Goal: Task Accomplishment & Management: Manage account settings

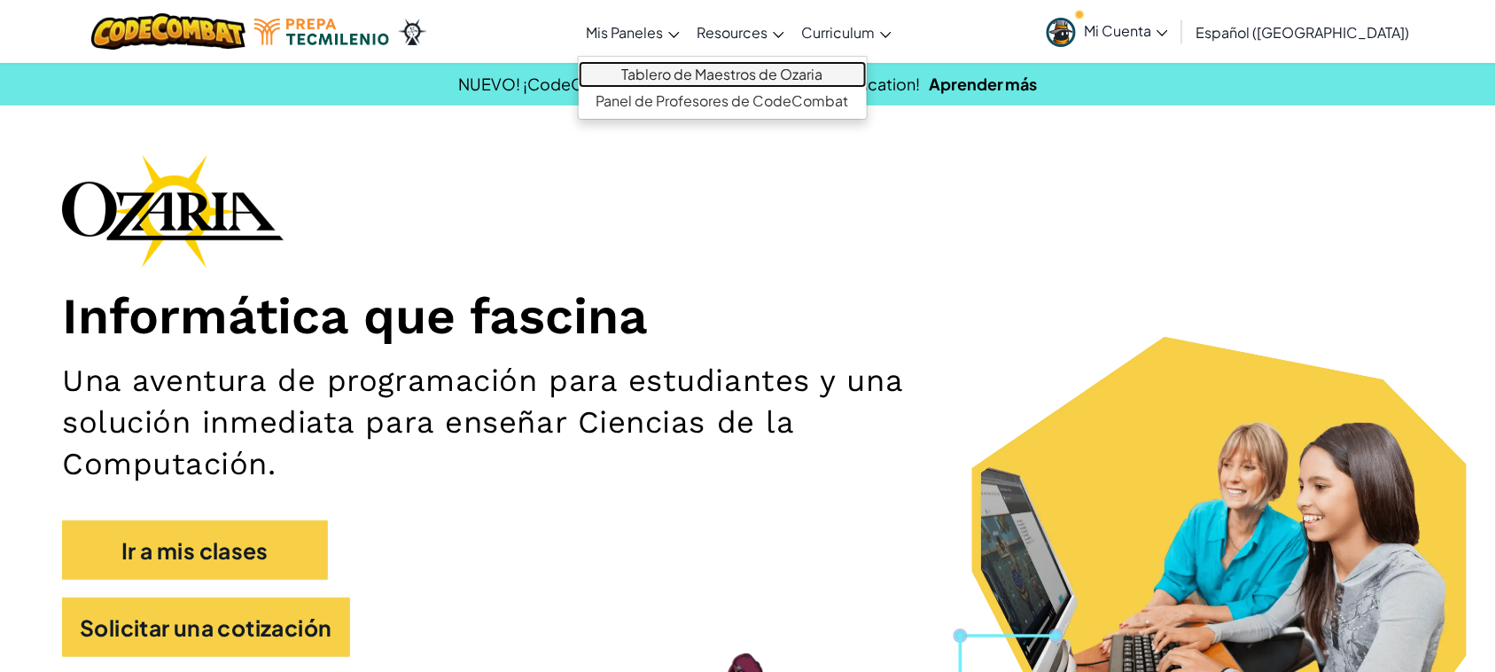
click at [666, 68] on link "Tablero de Maestros de Ozaria" at bounding box center [723, 74] width 288 height 27
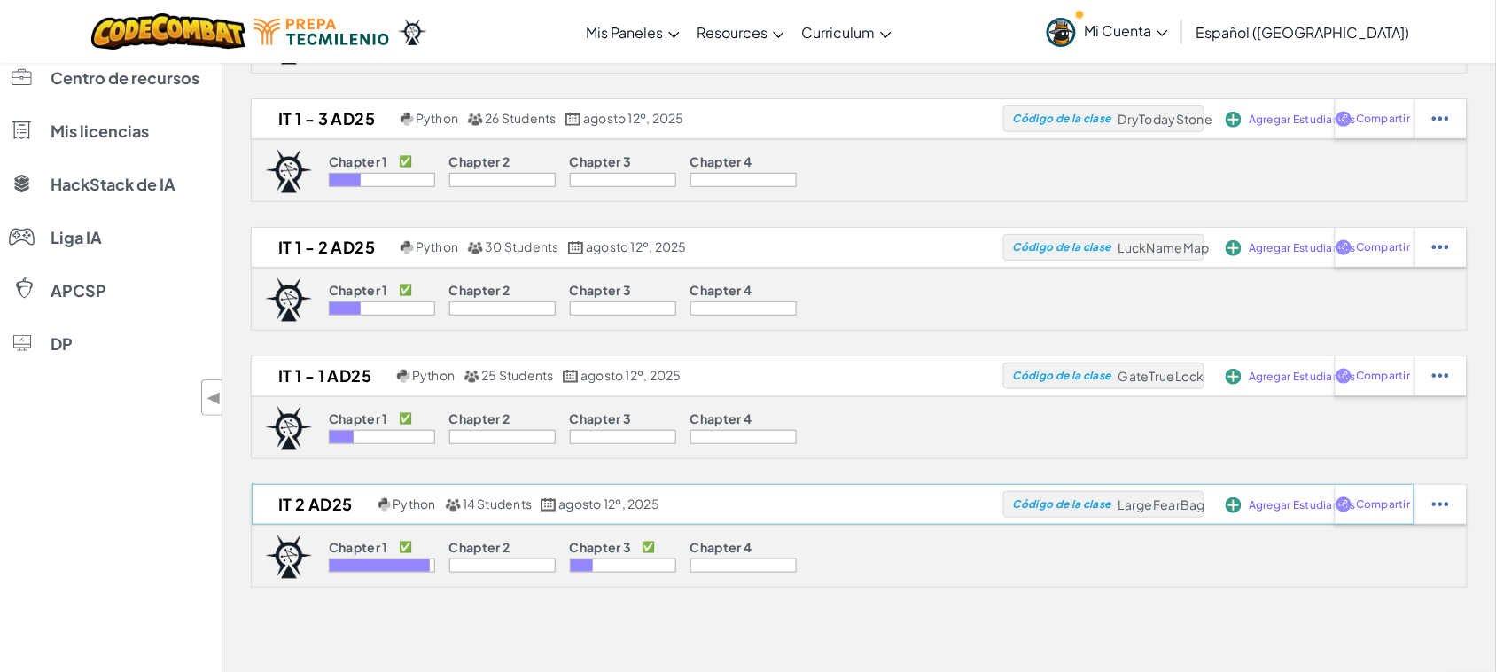
scroll to position [221, 0]
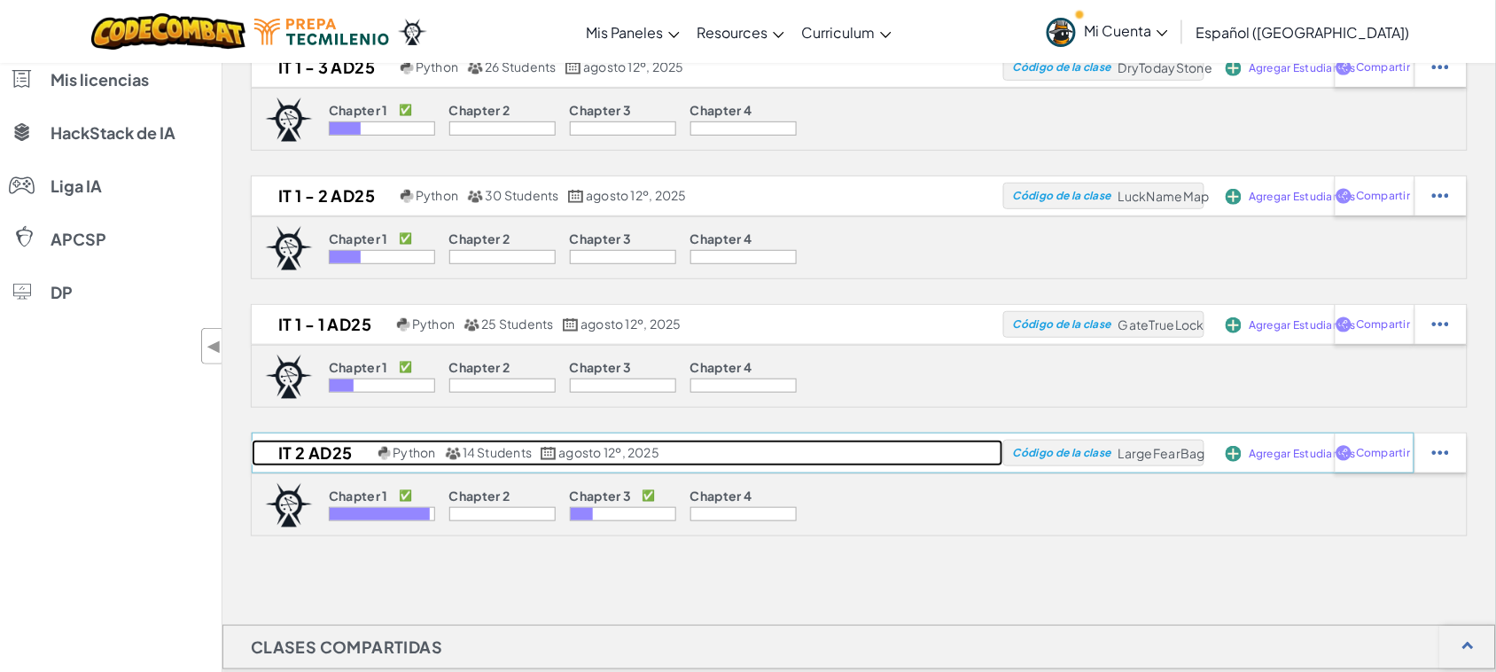
click at [351, 452] on h2 "IT 2 AD25" at bounding box center [313, 452] width 122 height 27
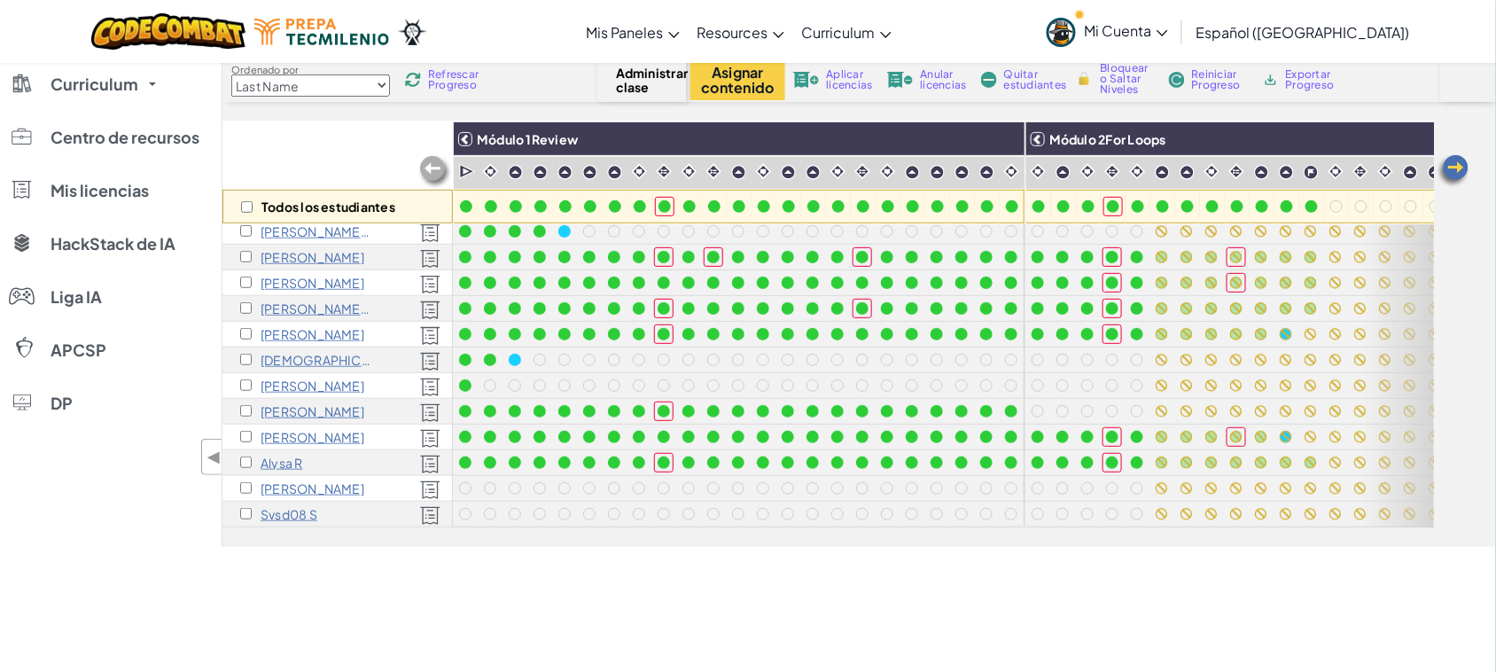
scroll to position [104, 0]
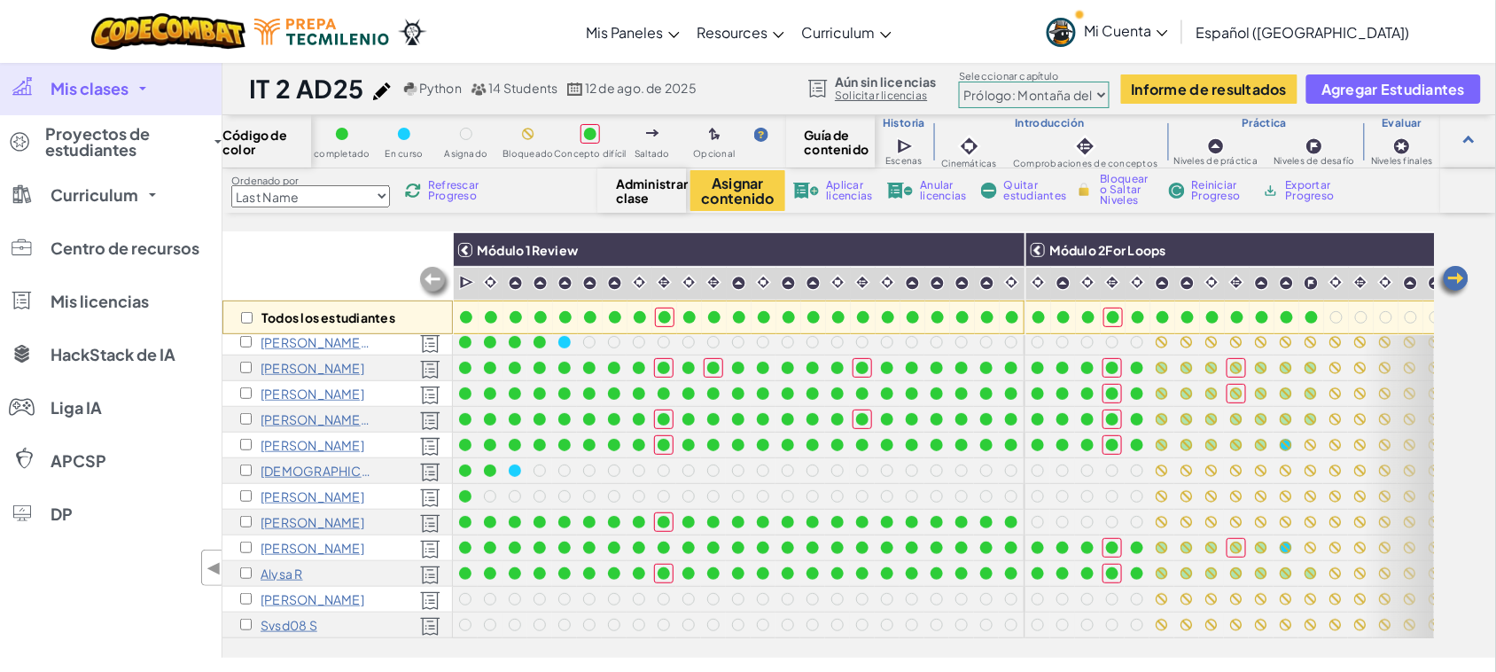
click at [959, 82] on select "Prólogo: Montaña del cielo Capítulo 2: Los Bailarines de la Luna Capítulo 3: La…" at bounding box center [1034, 95] width 151 height 27
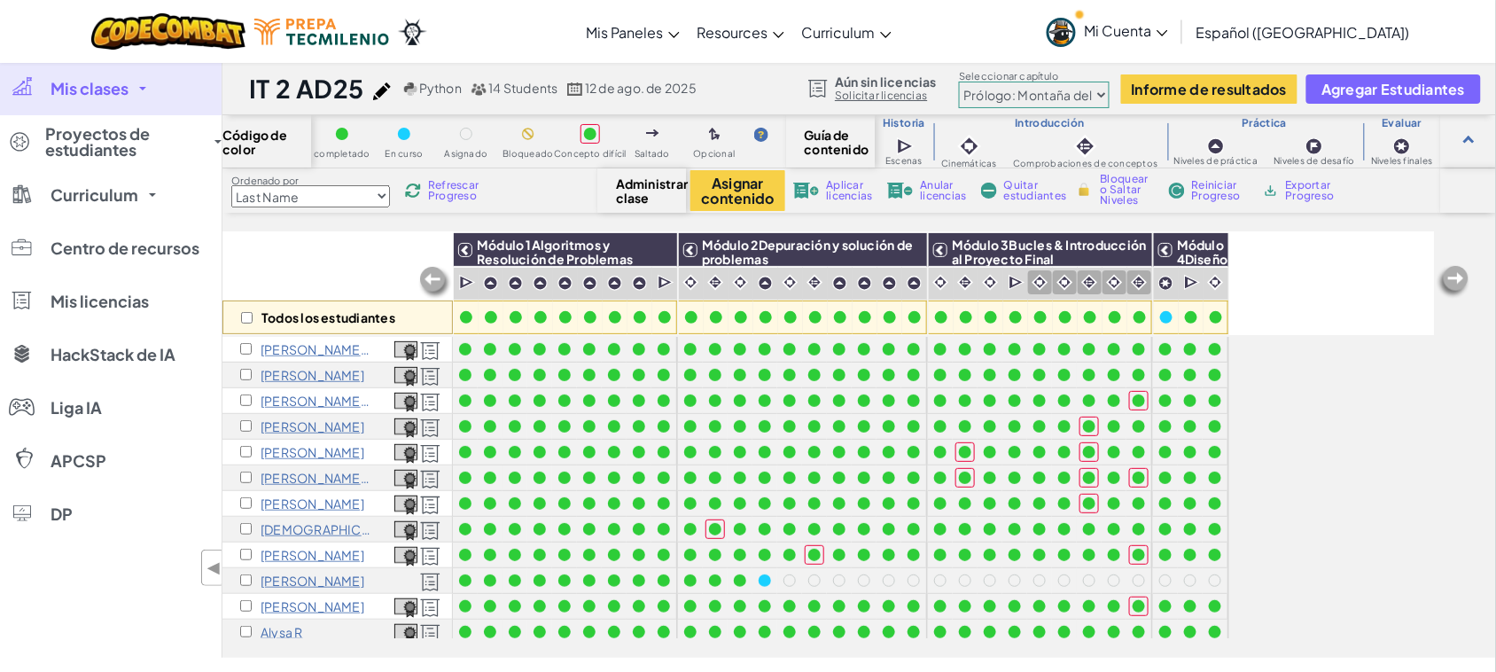
click at [1037, 94] on select "Prólogo: Montaña del cielo Capítulo 2: Los Bailarines de la Luna Capítulo 3: La…" at bounding box center [1034, 95] width 151 height 27
select select "5e27600d1c9d440000ac3ee7"
click at [959, 82] on select "Prólogo: Montaña del cielo Capítulo 2: Los Bailarines de la Luna Capítulo 3: La…" at bounding box center [1034, 95] width 151 height 27
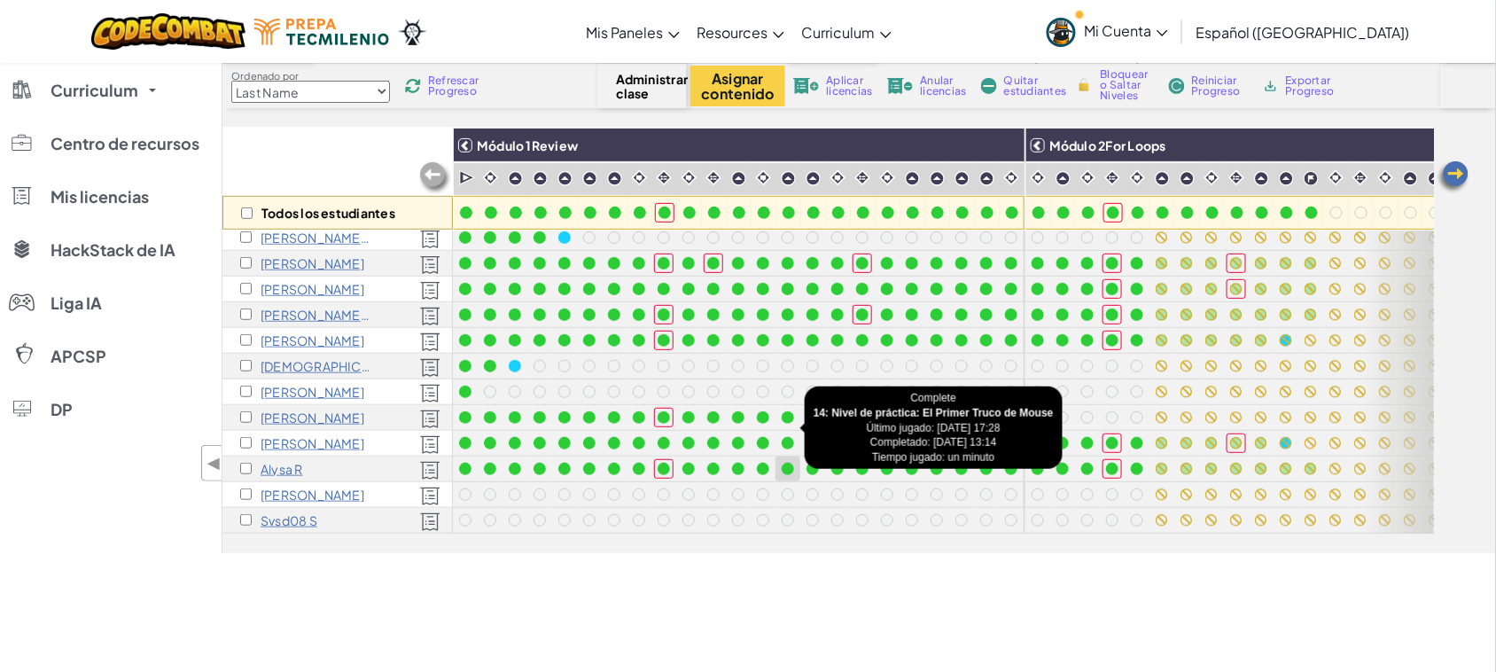
scroll to position [111, 0]
